Goal: Task Accomplishment & Management: Use online tool/utility

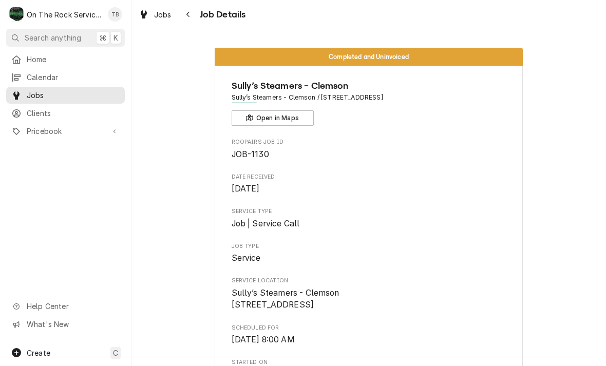
click at [196, 15] on button "Navigate back" at bounding box center [188, 14] width 16 height 16
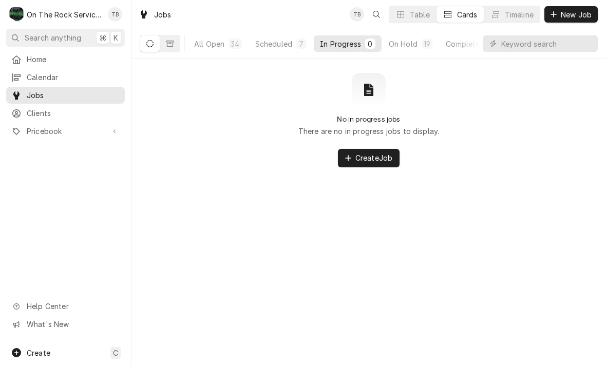
click at [270, 46] on div "Scheduled" at bounding box center [273, 43] width 37 height 11
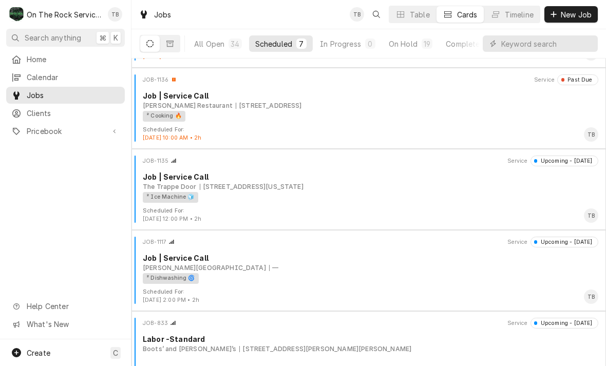
scroll to position [236, 0]
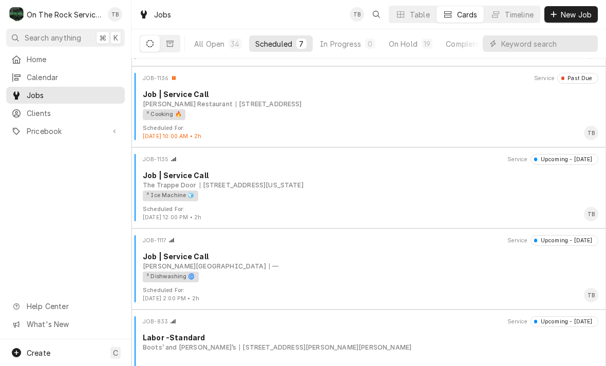
click at [402, 199] on div "² Ice Machine 🧊" at bounding box center [367, 195] width 448 height 11
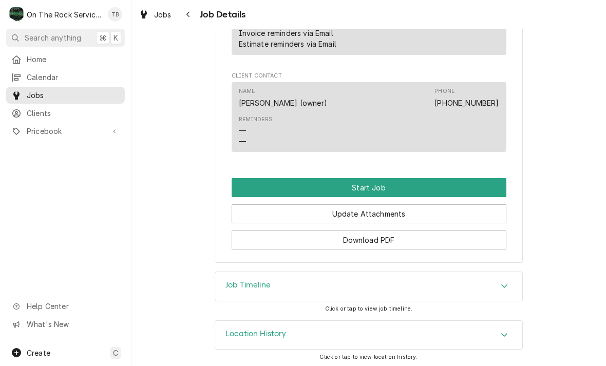
scroll to position [827, 0]
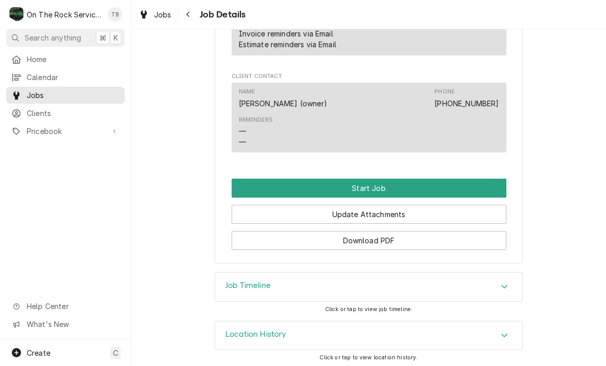
click at [378, 184] on button "Start Job" at bounding box center [368, 188] width 275 height 19
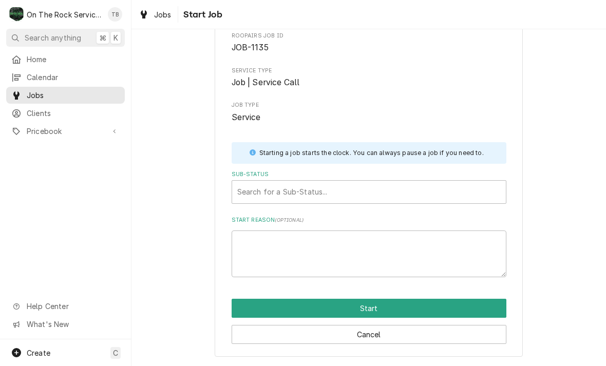
scroll to position [53, 0]
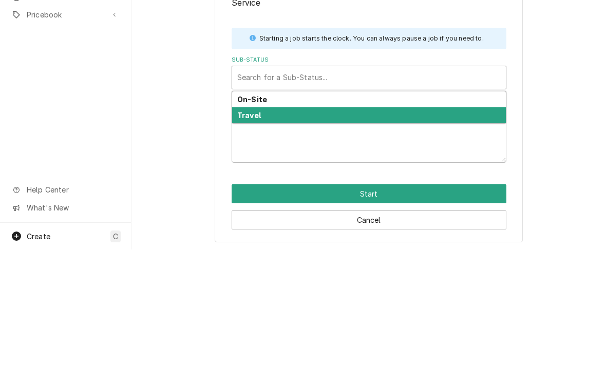
click at [257, 224] on div "Travel" at bounding box center [369, 232] width 274 height 16
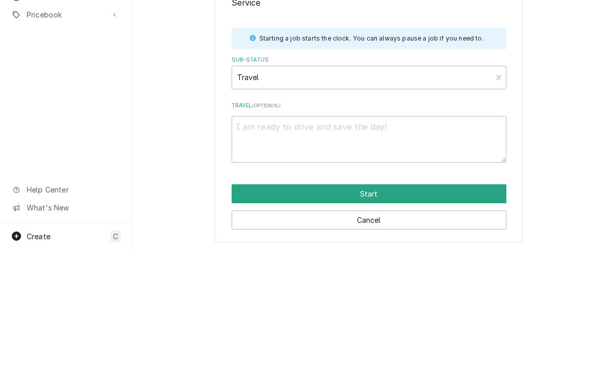
scroll to position [41, 0]
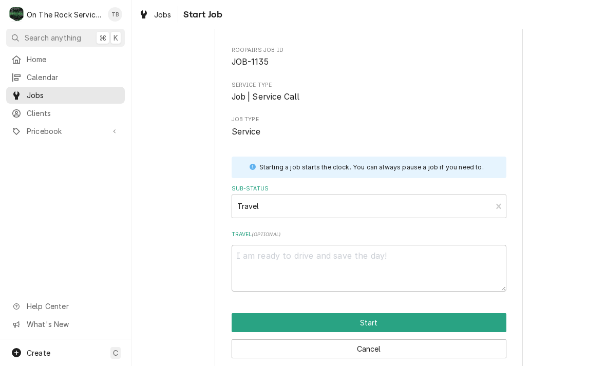
click at [362, 320] on button "Start" at bounding box center [368, 322] width 275 height 19
type textarea "x"
